Goal: Register for event/course

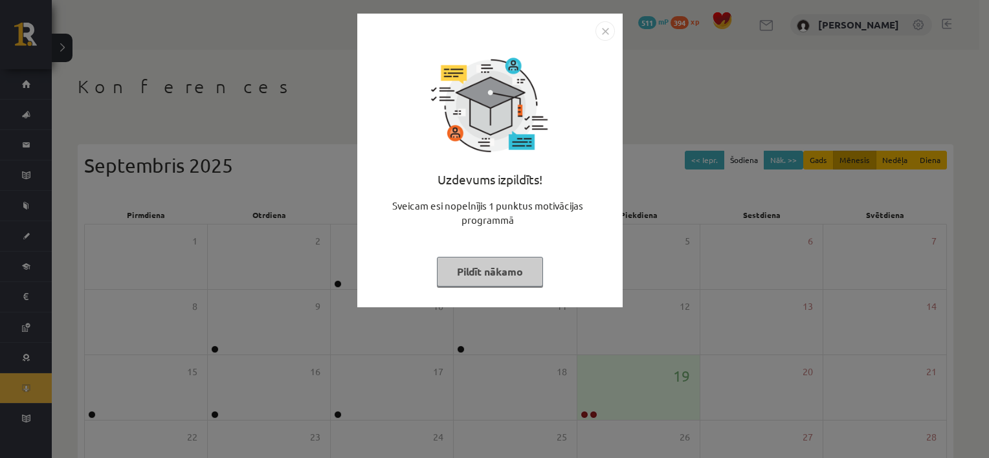
click at [505, 270] on button "Pildīt nākamo" at bounding box center [490, 272] width 106 height 30
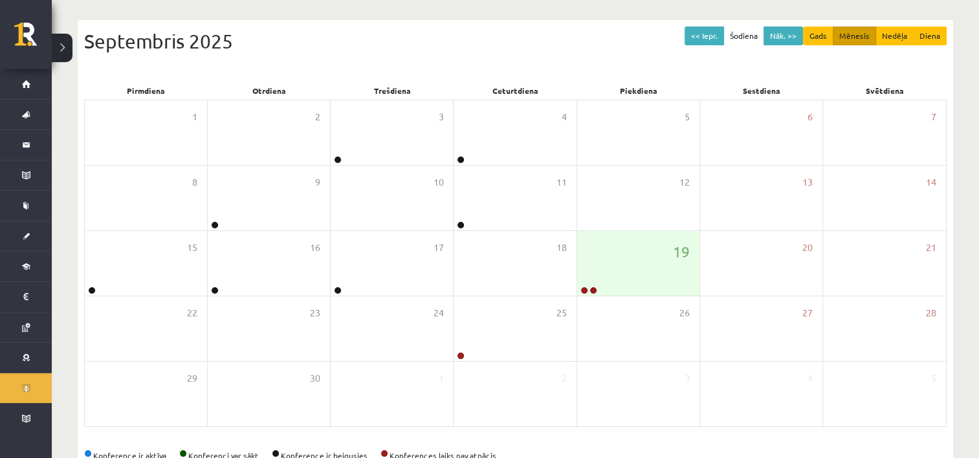
scroll to position [159, 0]
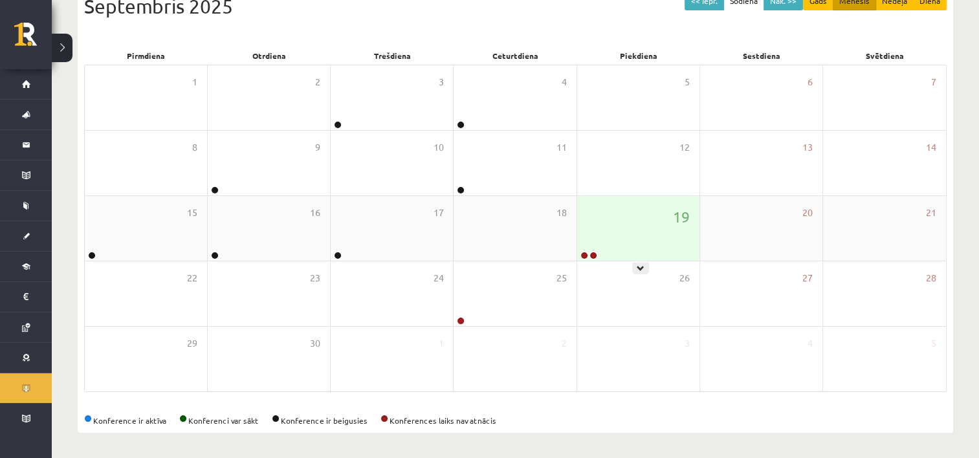
click at [655, 236] on div "19" at bounding box center [638, 228] width 122 height 65
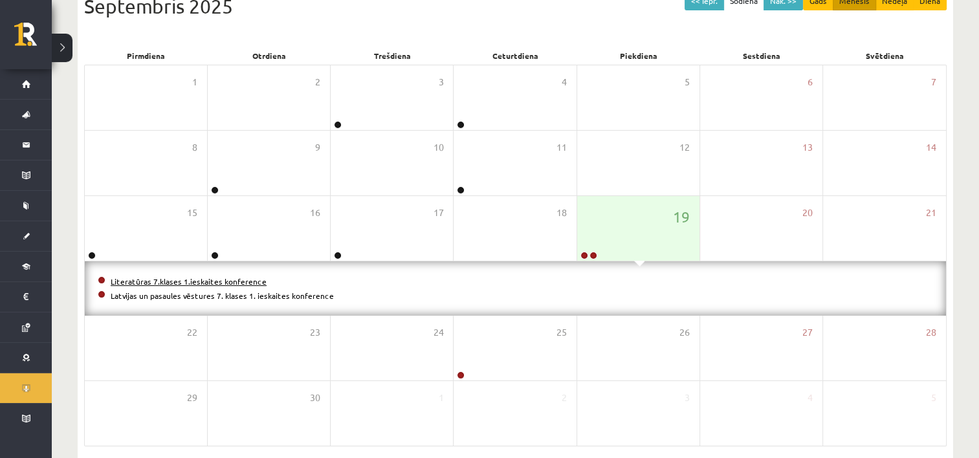
click at [236, 279] on link "Literatūras 7.klases 1.ieskaites konference" at bounding box center [189, 281] width 156 height 10
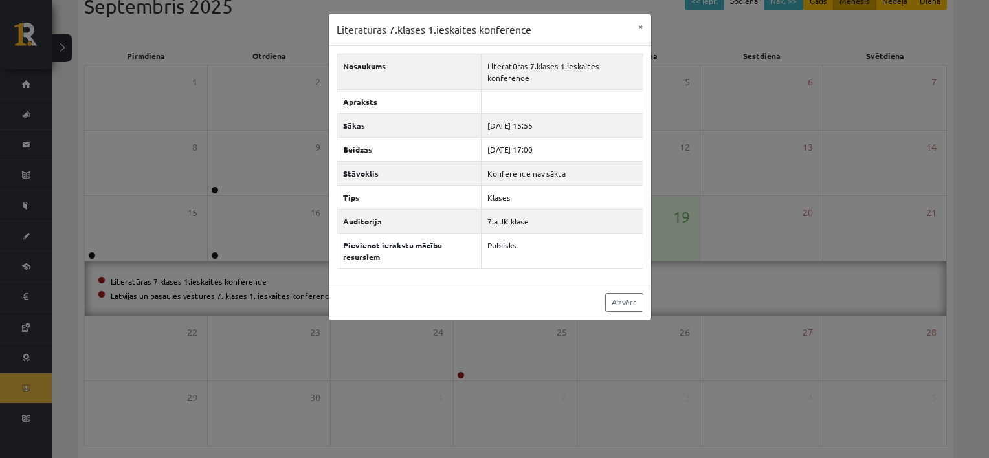
click at [241, 294] on div "Literatūras 7.klases 1.ieskaites konference × Nosaukums Literatūras 7.klases 1.…" at bounding box center [494, 229] width 989 height 458
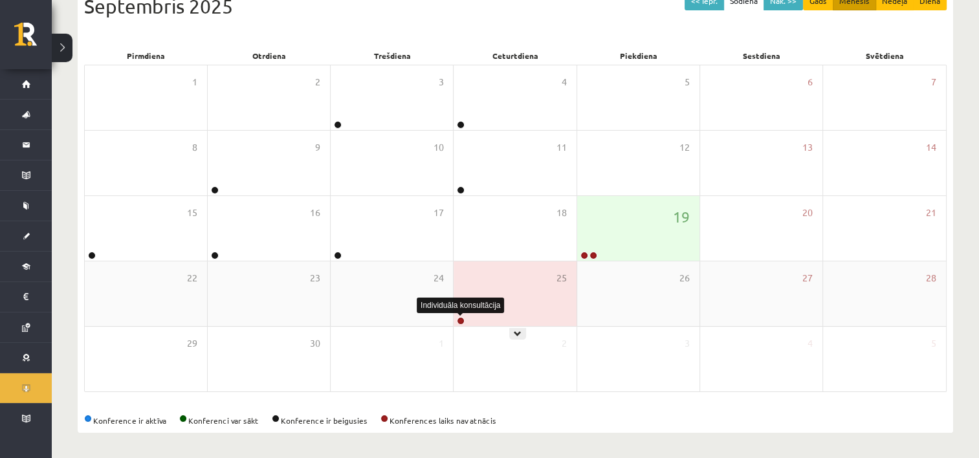
click at [461, 322] on link at bounding box center [461, 321] width 8 height 8
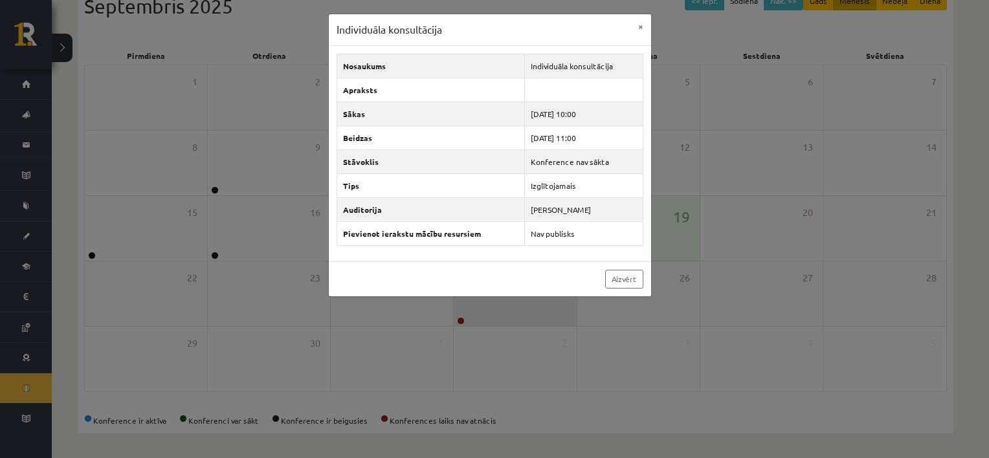
click at [461, 322] on div "Individuāla konsultācija × Nosaukums Individuāla konsultācija Apraksts Sākas [D…" at bounding box center [494, 229] width 989 height 458
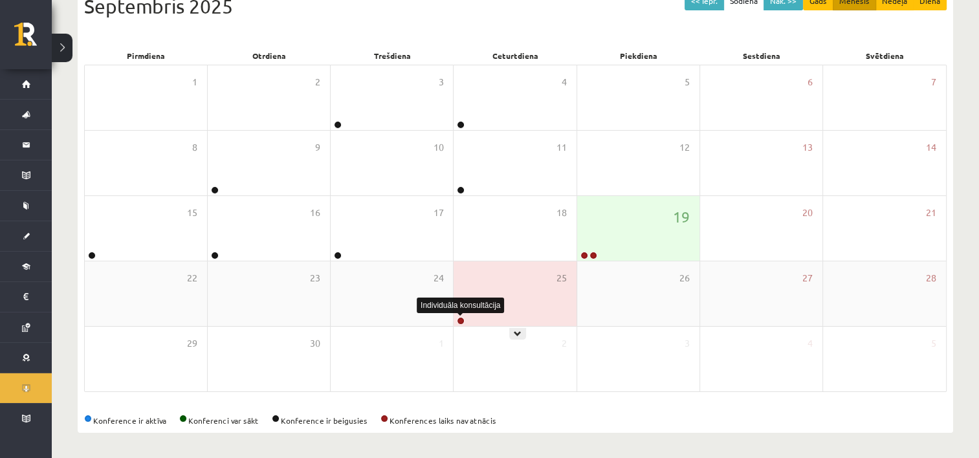
click at [461, 322] on link at bounding box center [461, 321] width 8 height 8
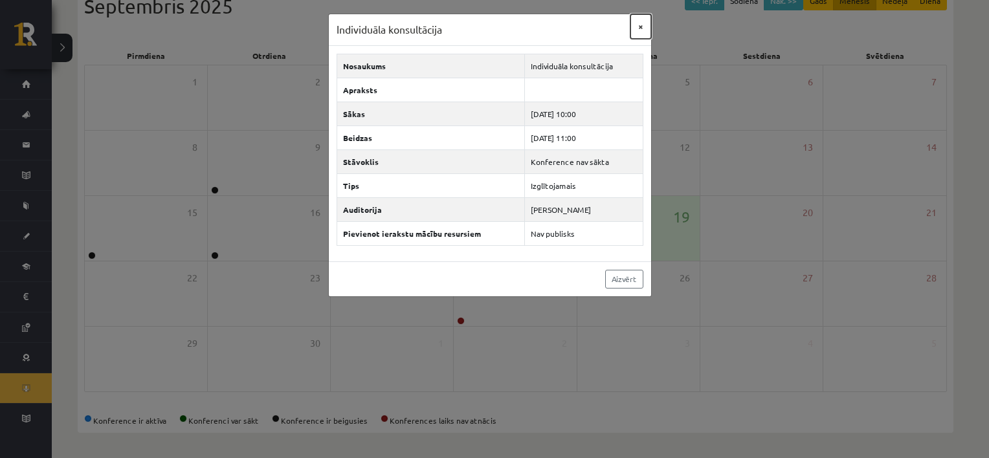
click at [640, 23] on button "×" at bounding box center [640, 26] width 21 height 25
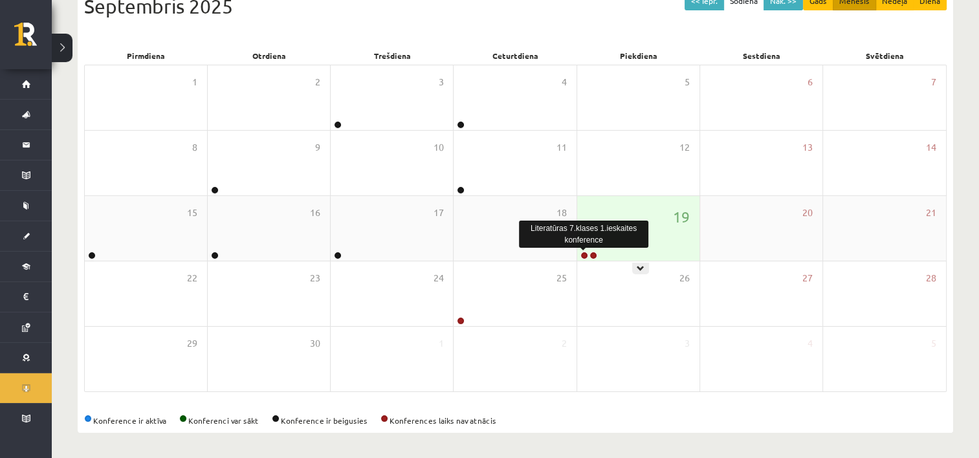
click at [586, 255] on link at bounding box center [584, 256] width 8 height 8
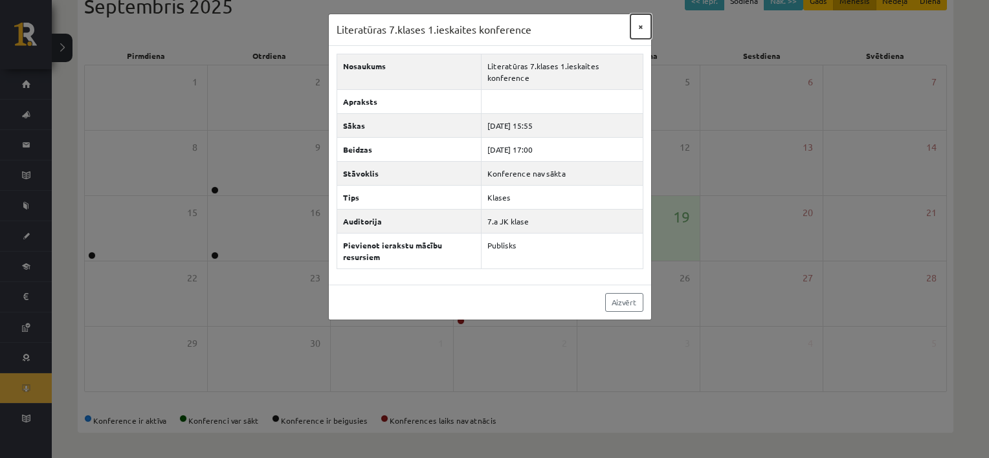
click at [641, 27] on button "×" at bounding box center [640, 26] width 21 height 25
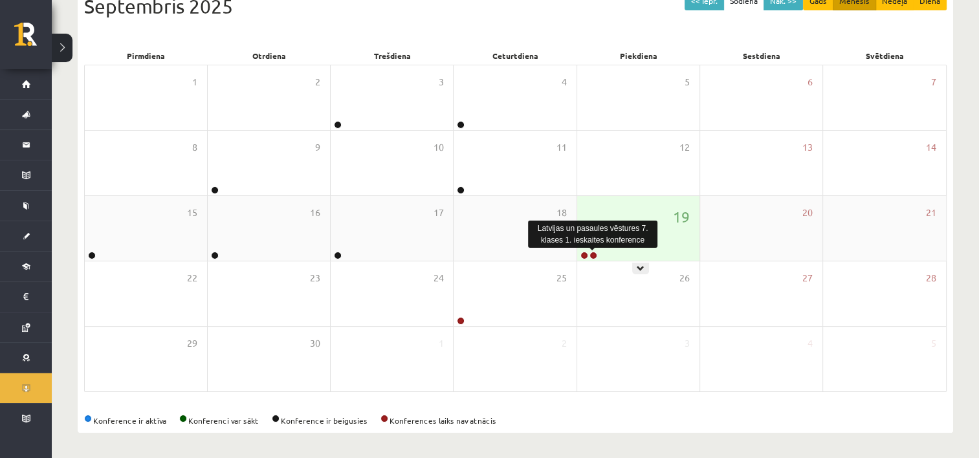
click at [594, 254] on link at bounding box center [593, 256] width 8 height 8
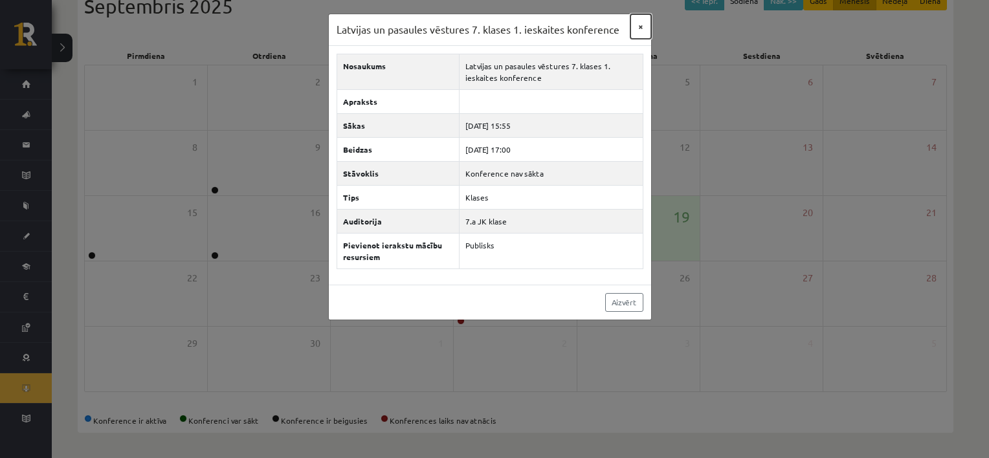
click at [640, 26] on button "×" at bounding box center [640, 26] width 21 height 25
